Goal: Task Accomplishment & Management: Complete application form

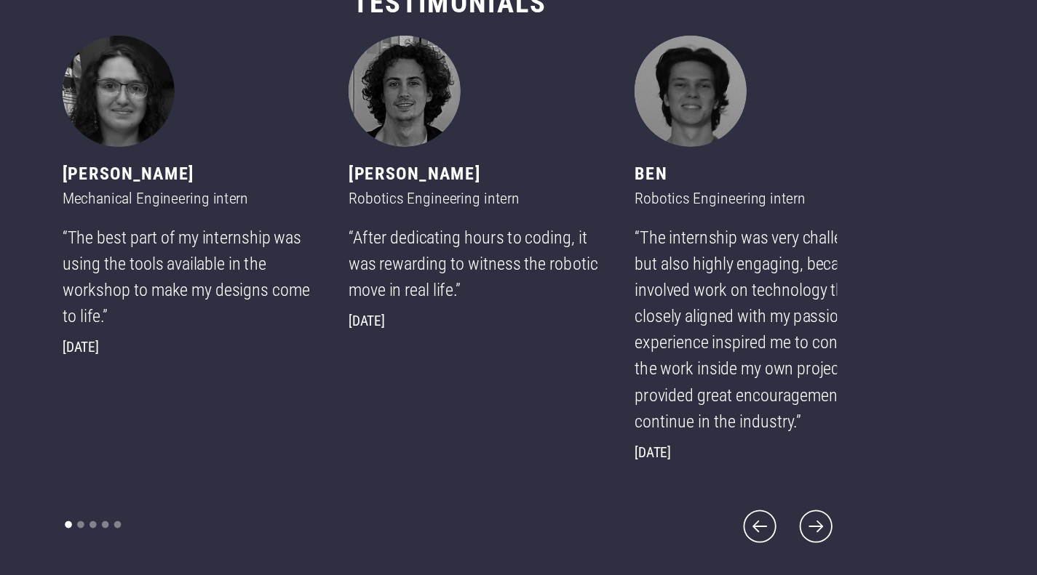
scroll to position [746, 0]
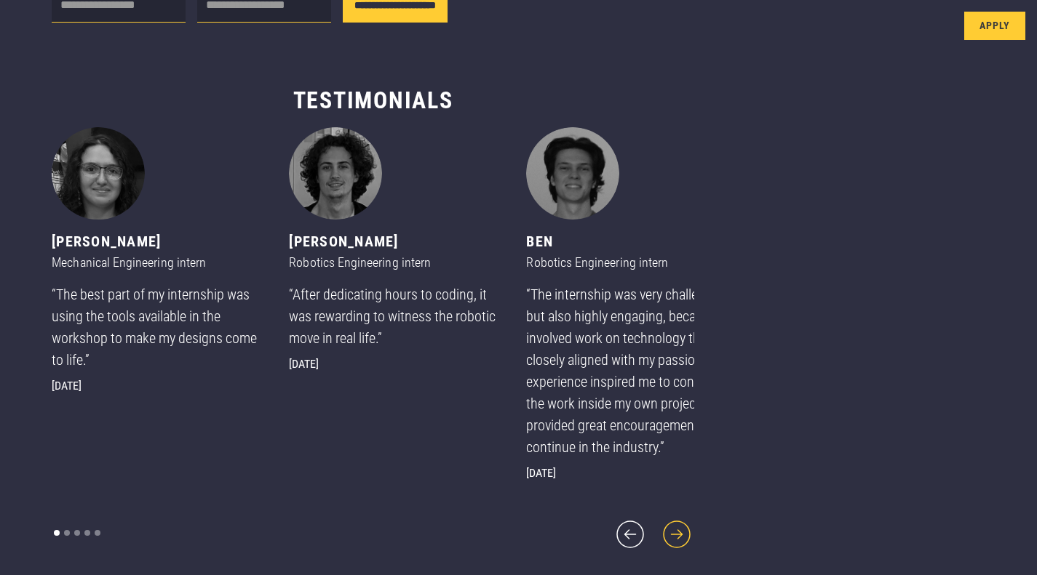
click at [659, 541] on icon "next slide" at bounding box center [676, 534] width 35 height 35
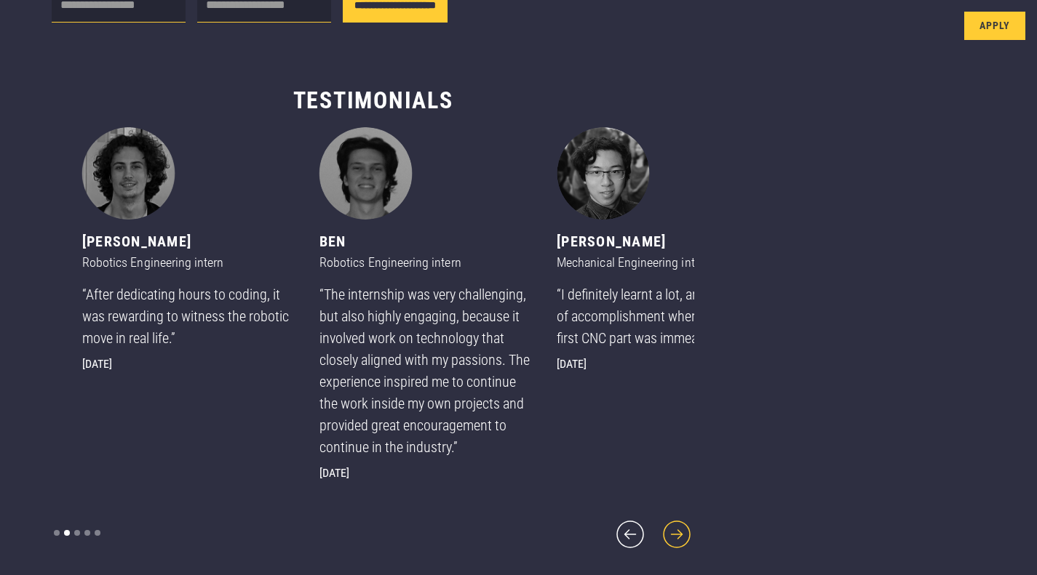
click at [659, 541] on icon "next slide" at bounding box center [676, 534] width 35 height 35
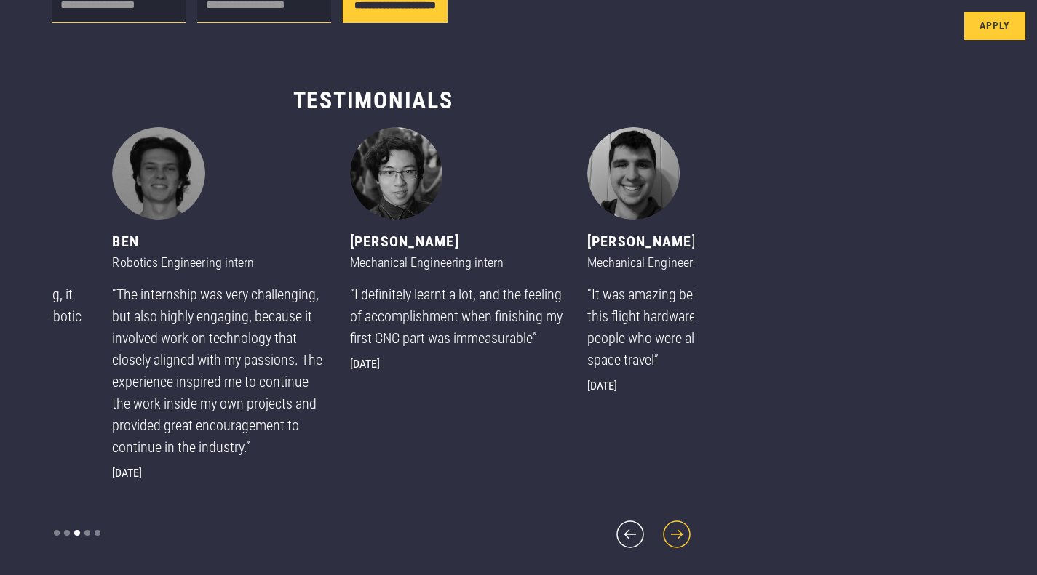
click at [659, 541] on icon "next slide" at bounding box center [676, 534] width 35 height 35
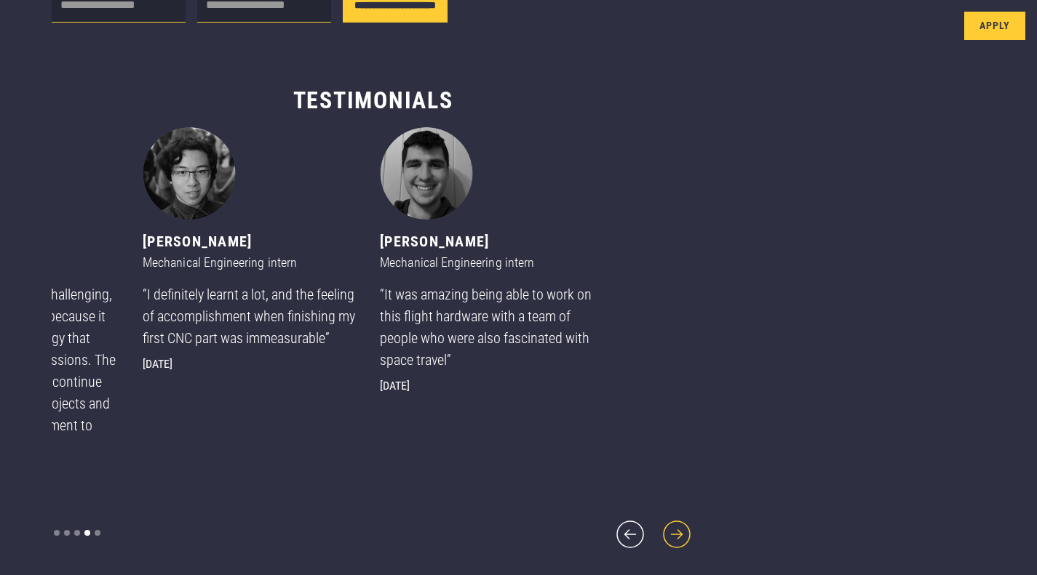
click at [659, 541] on icon "next slide" at bounding box center [676, 534] width 35 height 35
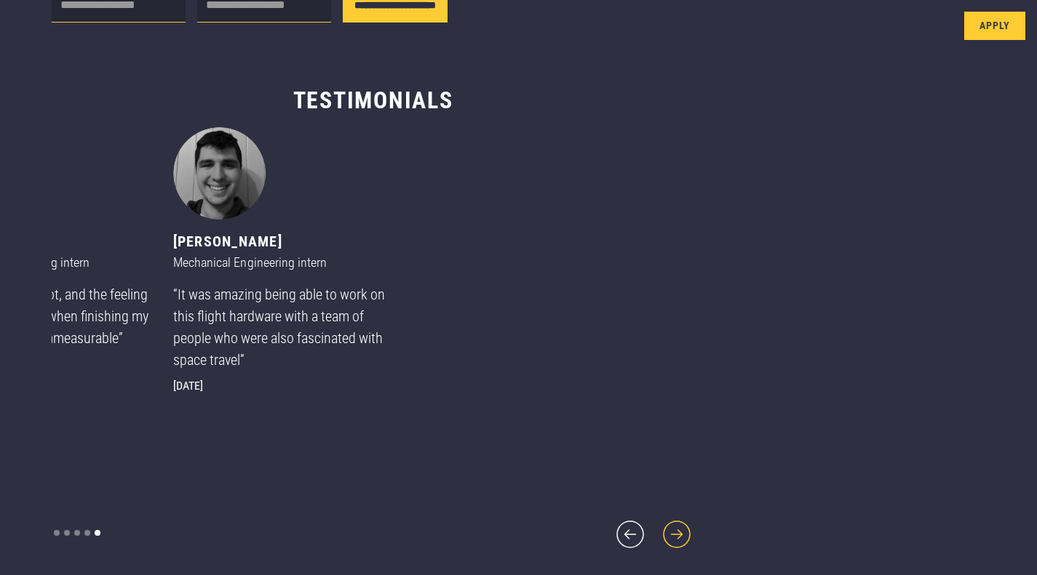
click at [659, 541] on icon "next slide" at bounding box center [676, 534] width 35 height 35
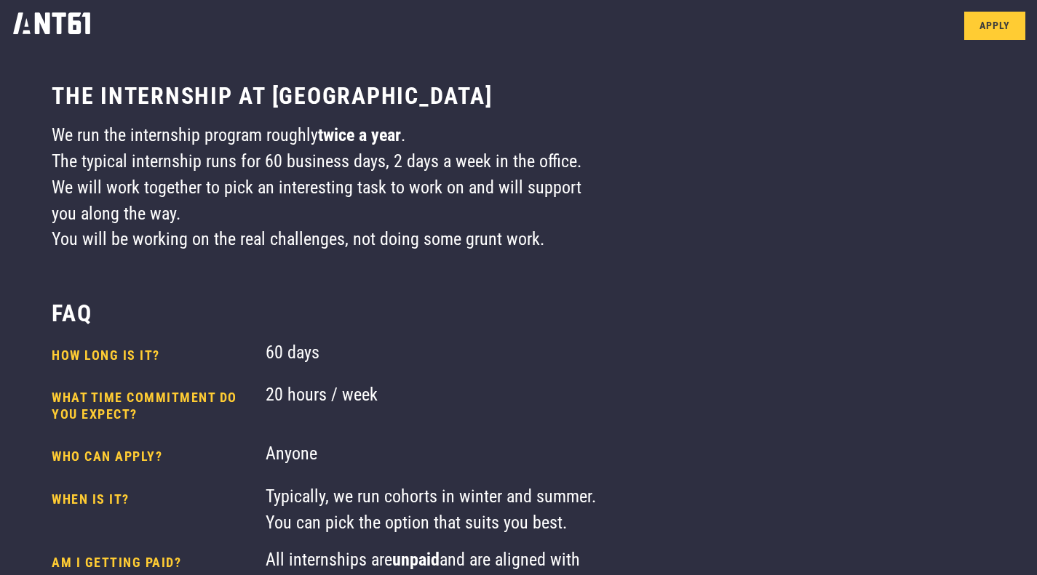
scroll to position [25, 0]
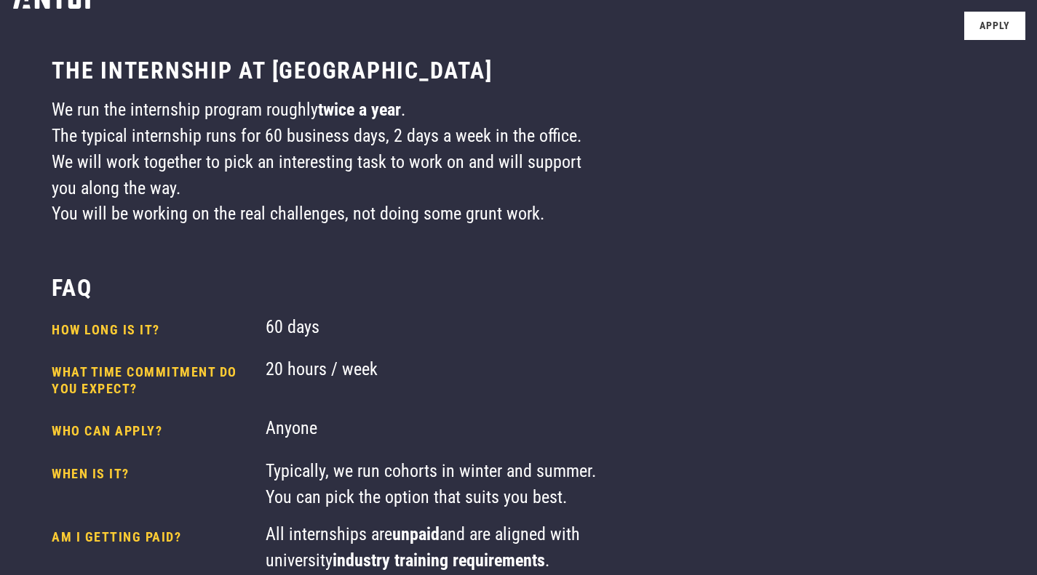
click at [993, 30] on link "Apply" at bounding box center [994, 26] width 61 height 28
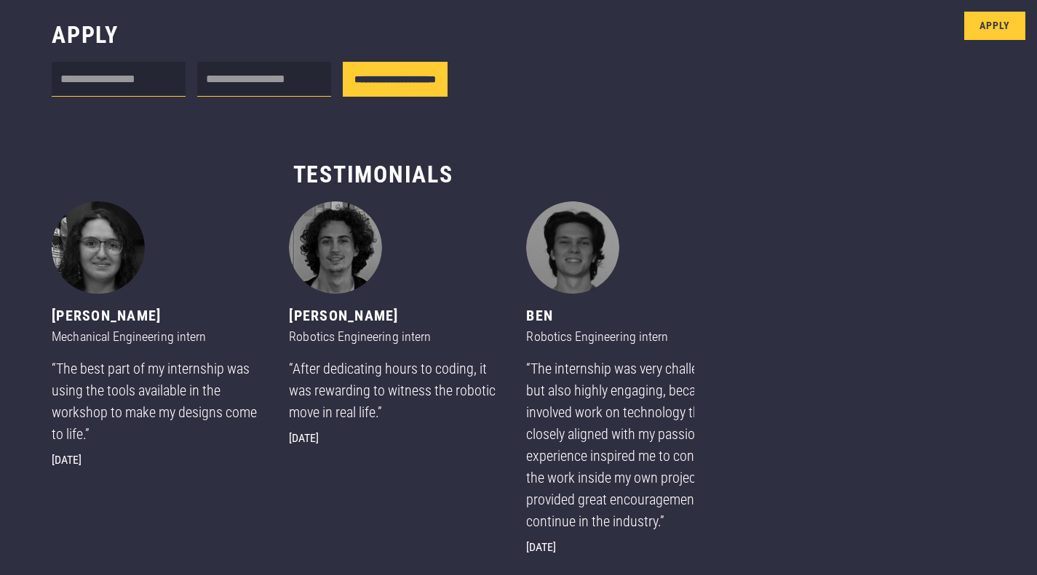
scroll to position [746, 0]
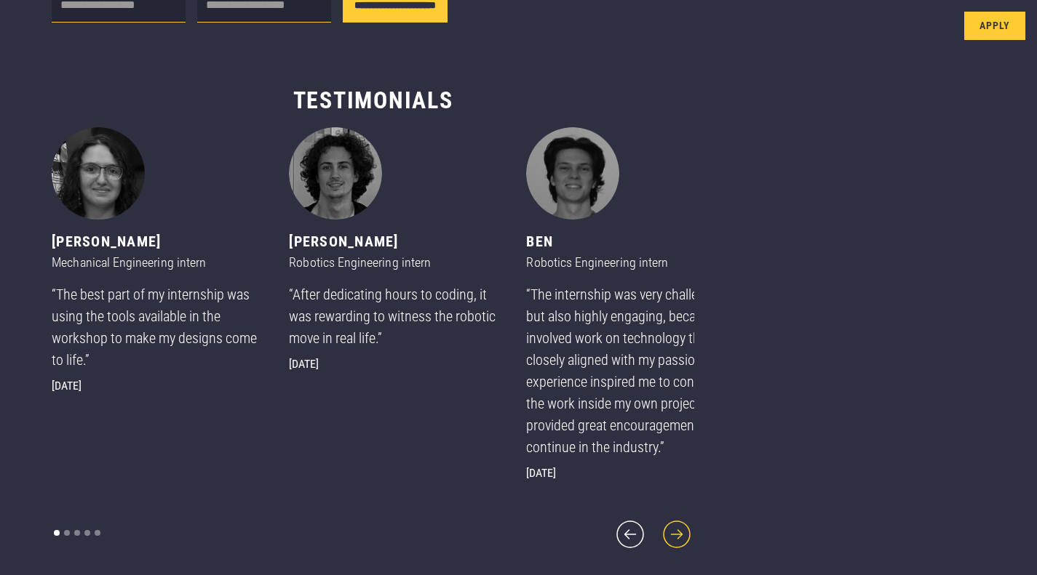
click at [659, 536] on icon "next slide" at bounding box center [676, 534] width 35 height 35
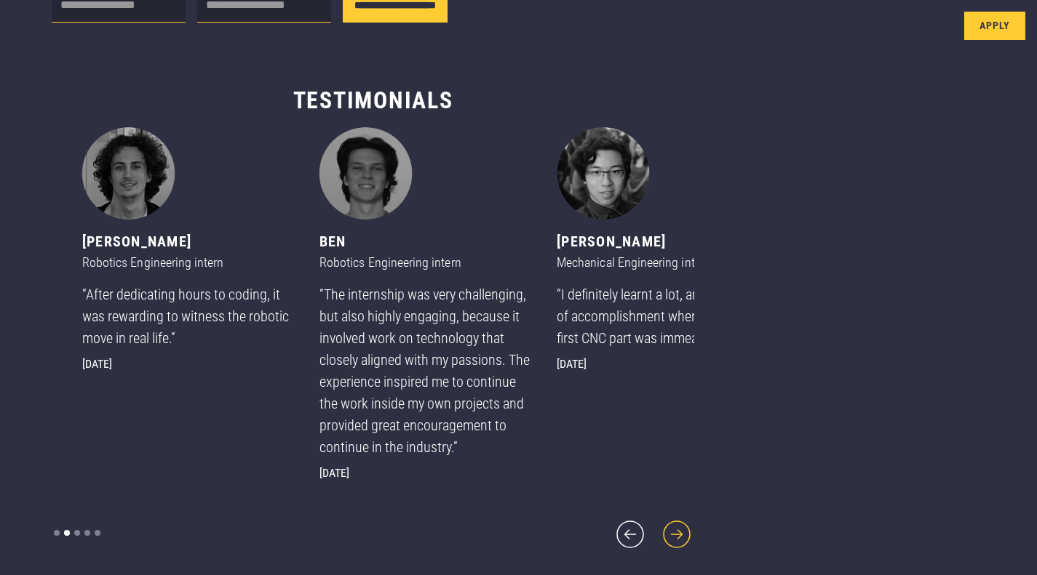
click at [659, 536] on icon "next slide" at bounding box center [676, 534] width 35 height 35
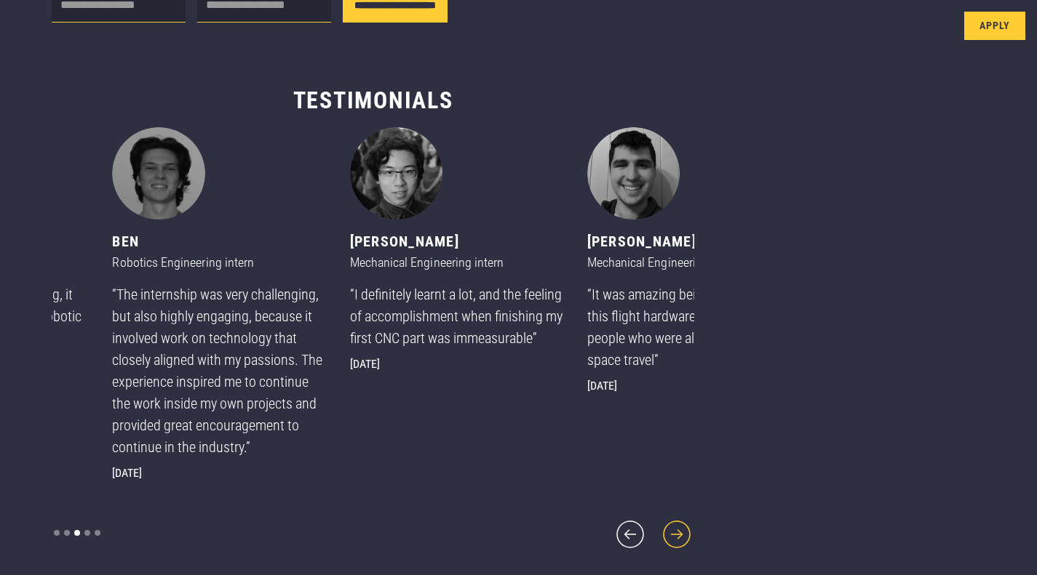
click at [659, 544] on icon "next slide" at bounding box center [676, 534] width 35 height 35
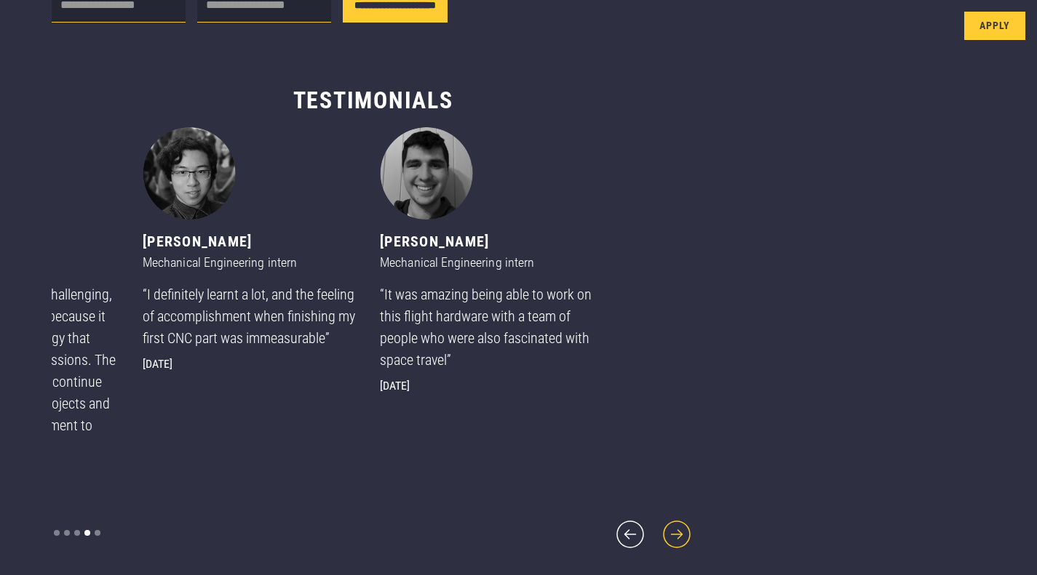
click at [659, 544] on icon "next slide" at bounding box center [676, 534] width 35 height 35
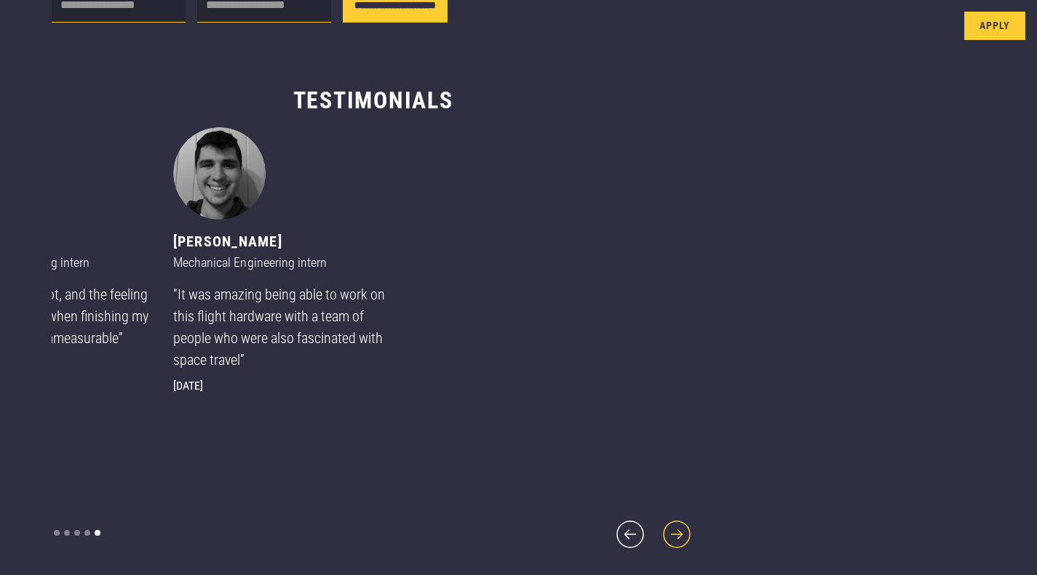
click at [659, 544] on icon "next slide" at bounding box center [676, 534] width 35 height 35
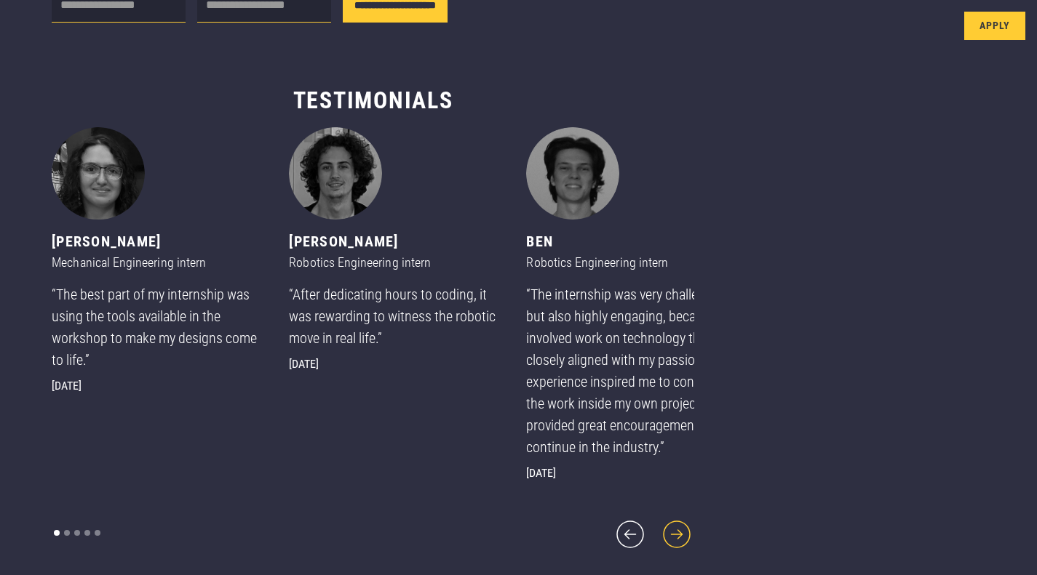
click at [659, 544] on icon "next slide" at bounding box center [676, 534] width 35 height 35
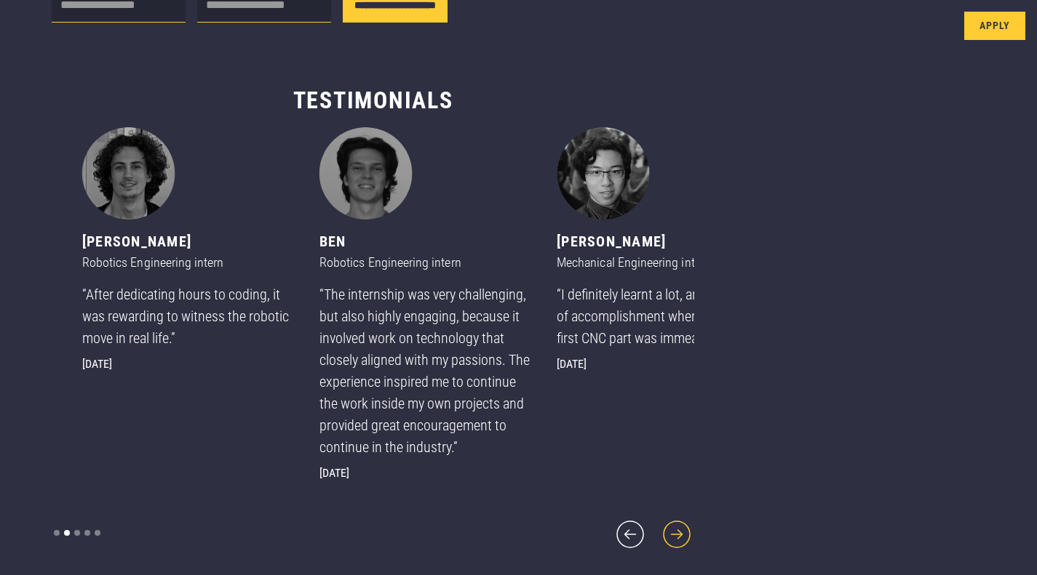
click at [659, 544] on icon "next slide" at bounding box center [676, 534] width 35 height 35
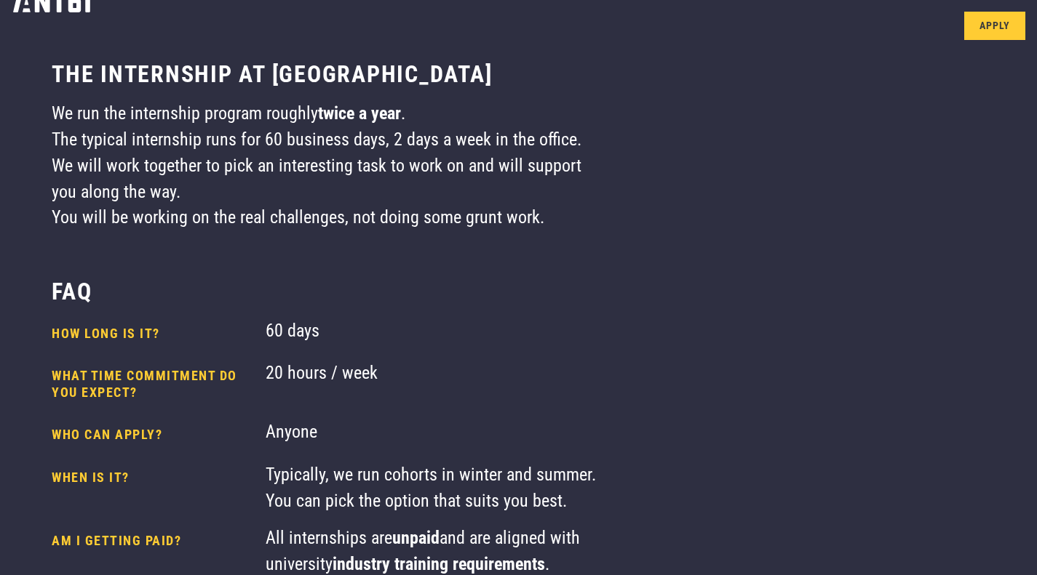
scroll to position [0, 0]
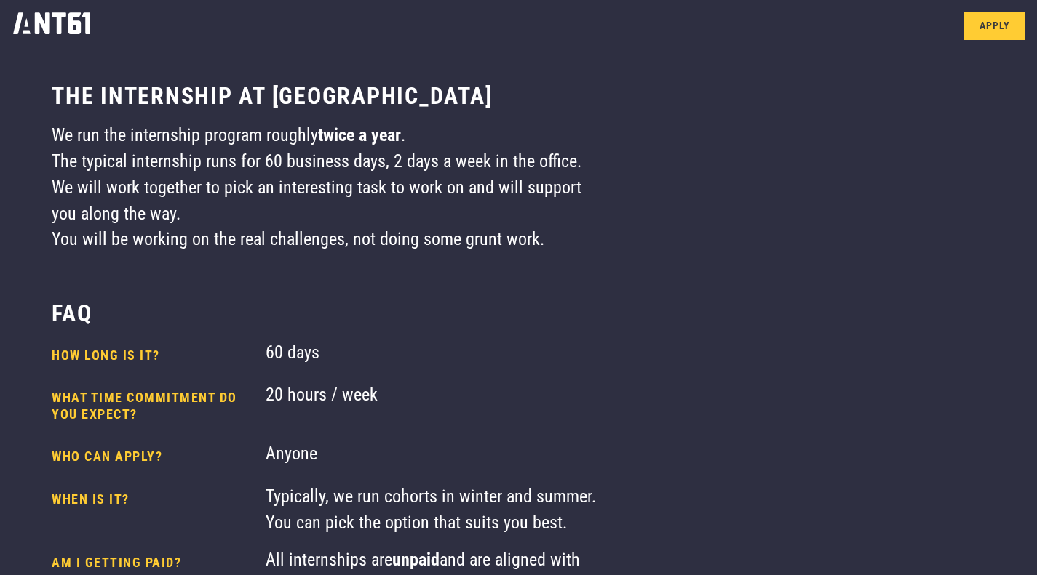
click at [37, 12] on img at bounding box center [51, 23] width 103 height 47
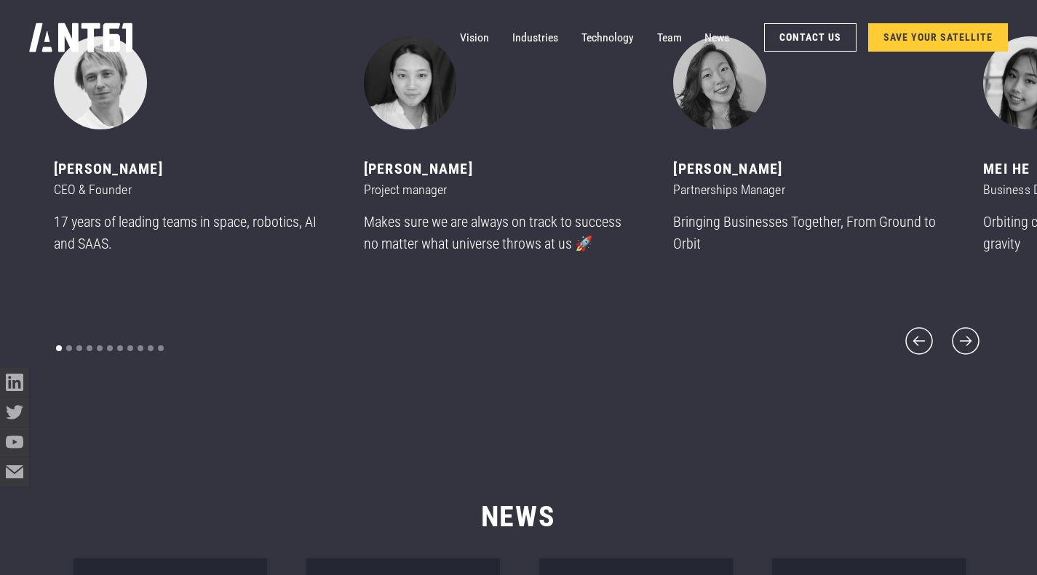
scroll to position [6932, 0]
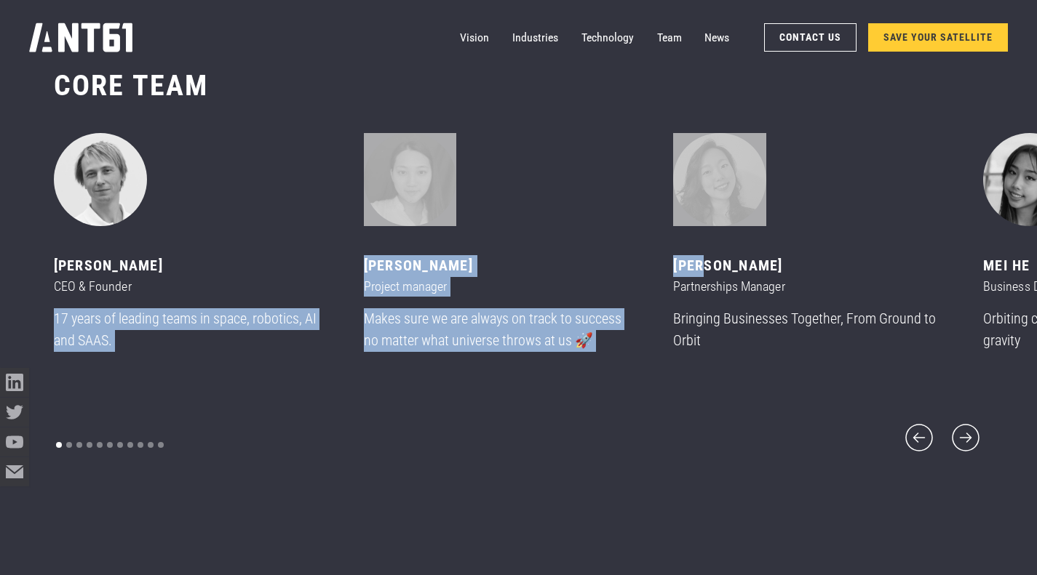
drag, startPoint x: 499, startPoint y: 287, endPoint x: 296, endPoint y: 289, distance: 203.0
click at [296, 289] on div "Mikhail asavkin CEO & Founder 17 years of leading teams in space, robotics, AI …" at bounding box center [209, 259] width 310 height 252
click at [533, 413] on div "Mikhail asavkin CEO & Founder 17 years of leading teams in space, robotics, AI …" at bounding box center [519, 294] width 930 height 322
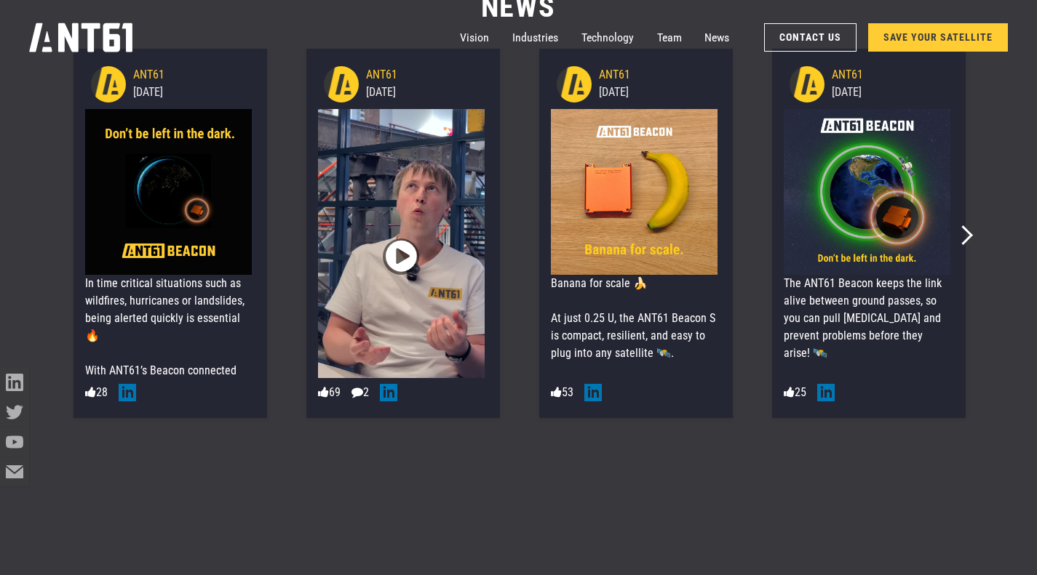
scroll to position [7537, 0]
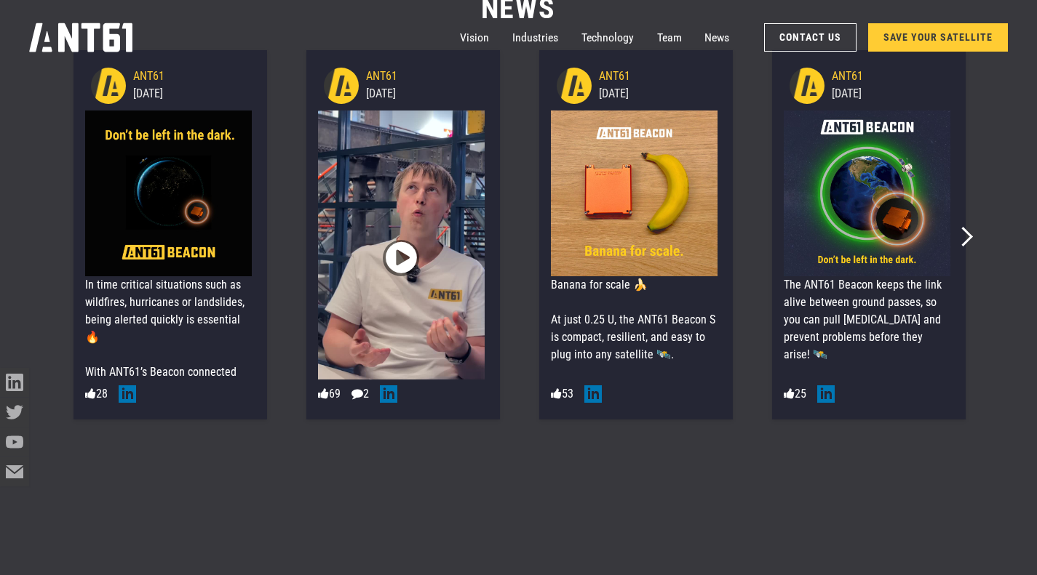
click at [458, 284] on img at bounding box center [401, 258] width 167 height 295
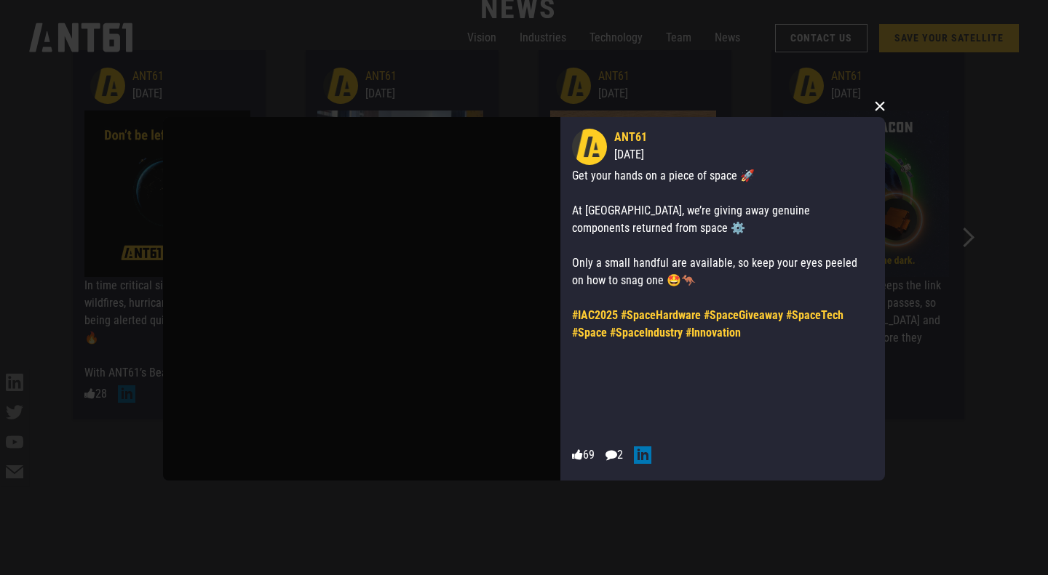
click at [878, 103] on button "×" at bounding box center [880, 106] width 22 height 22
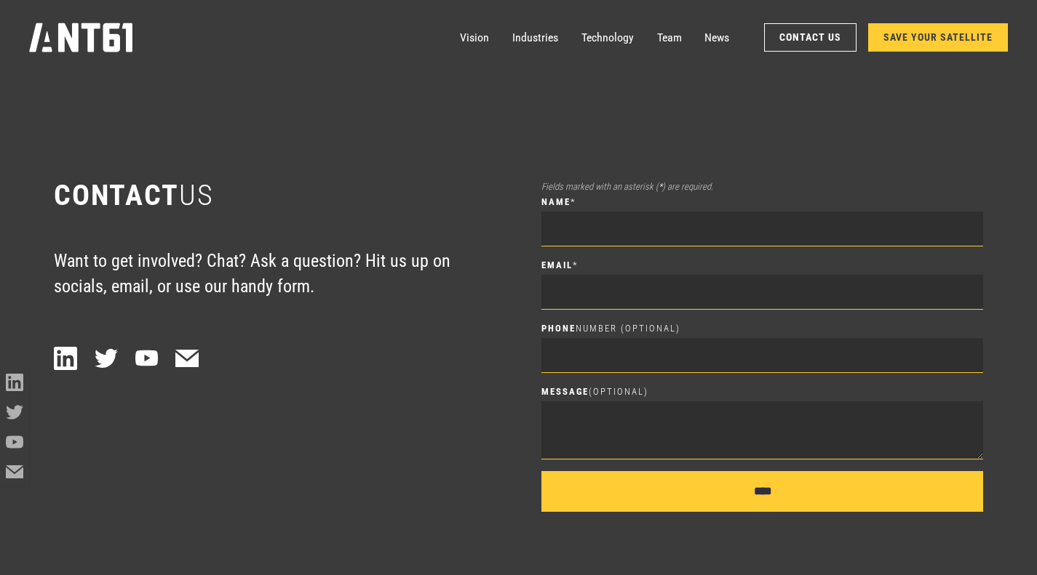
scroll to position [7972, 0]
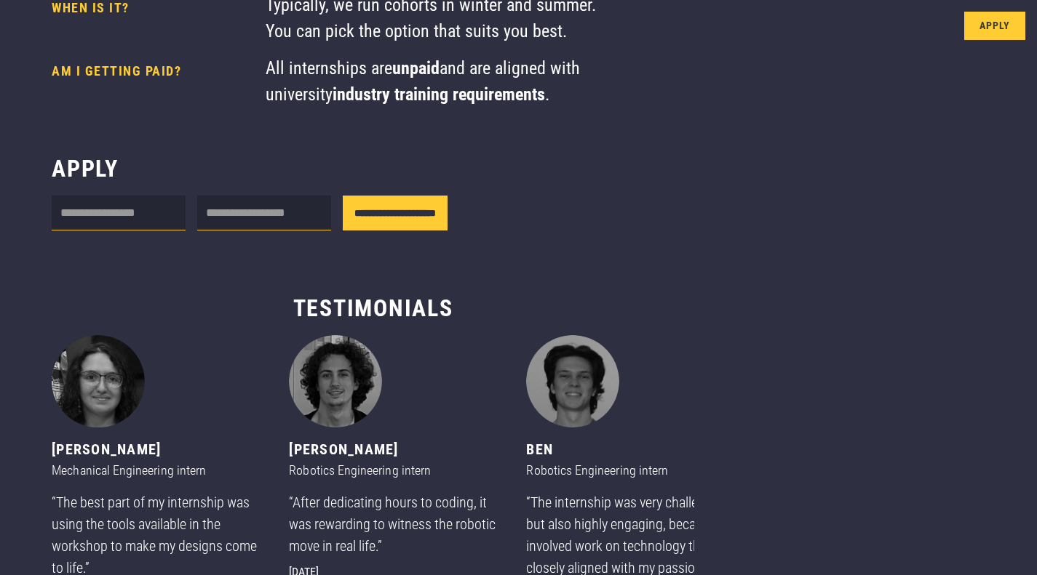
scroll to position [476, 0]
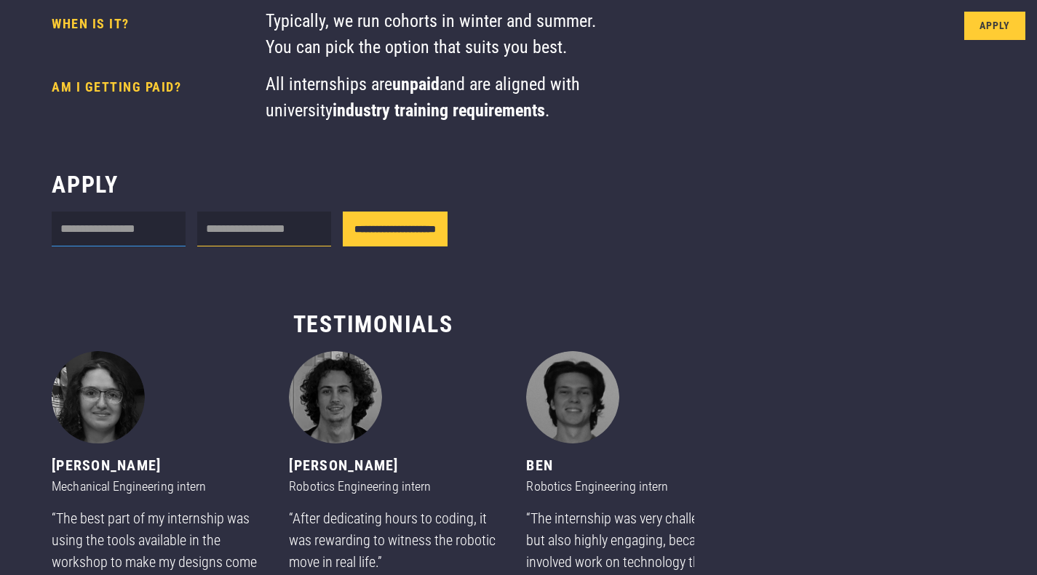
click at [120, 220] on input "Internship form" at bounding box center [119, 229] width 134 height 35
type input "*"
type input "**********"
click at [236, 226] on input "Internship form" at bounding box center [264, 229] width 134 height 35
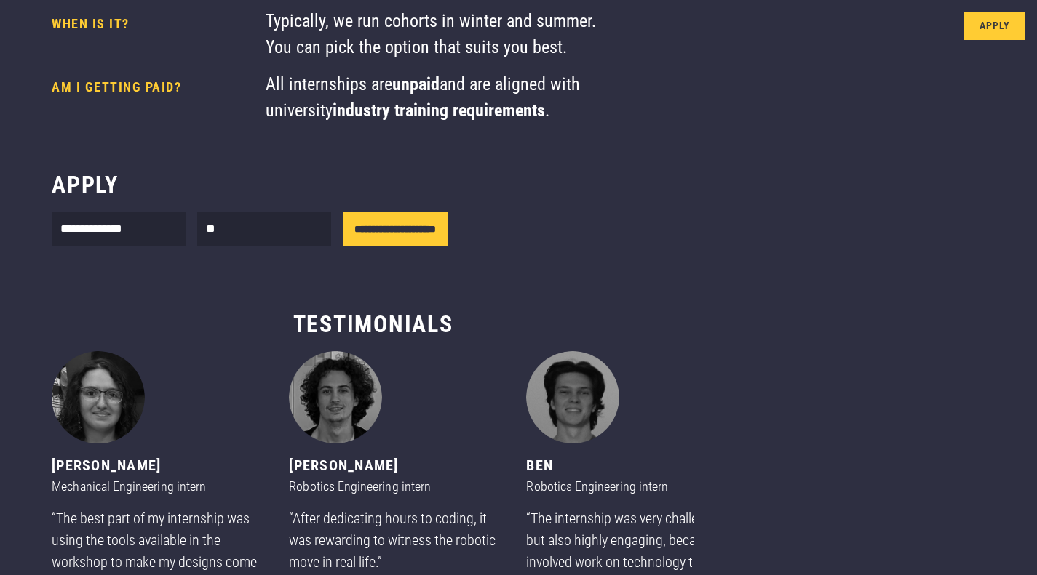
type input "**********"
click at [435, 226] on input "**********" at bounding box center [395, 229] width 105 height 35
type input "**********"
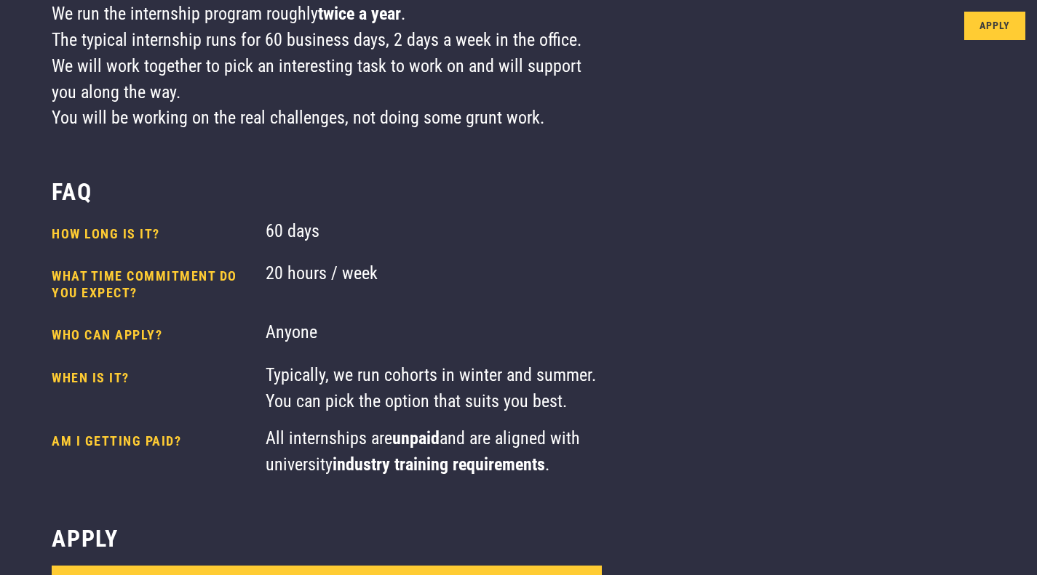
scroll to position [0, 0]
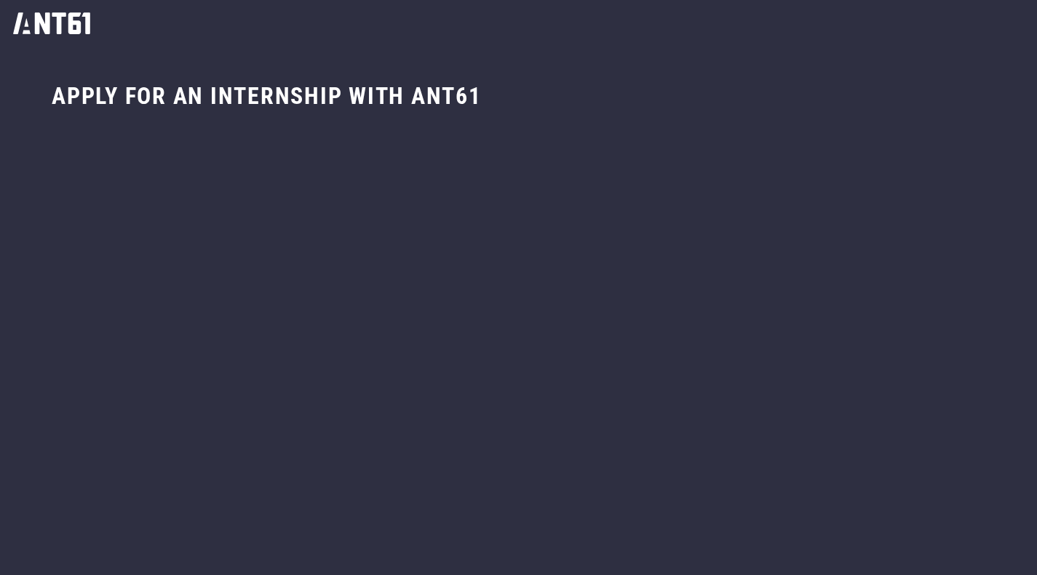
scroll to position [134, 0]
